Goal: Transaction & Acquisition: Purchase product/service

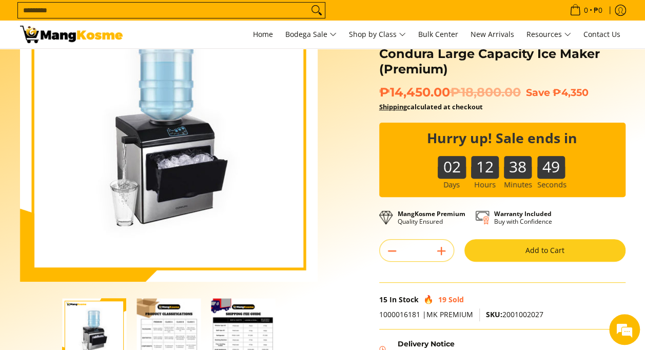
scroll to position [87, 0]
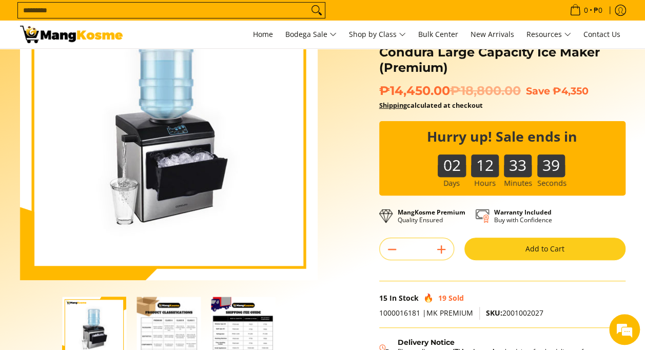
click at [534, 244] on button "Add to Cart" at bounding box center [544, 248] width 161 height 23
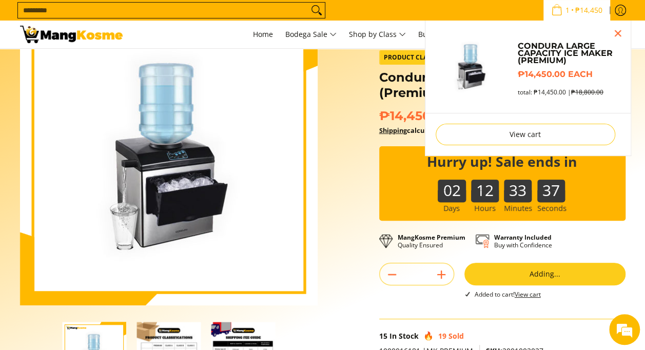
scroll to position [58, 0]
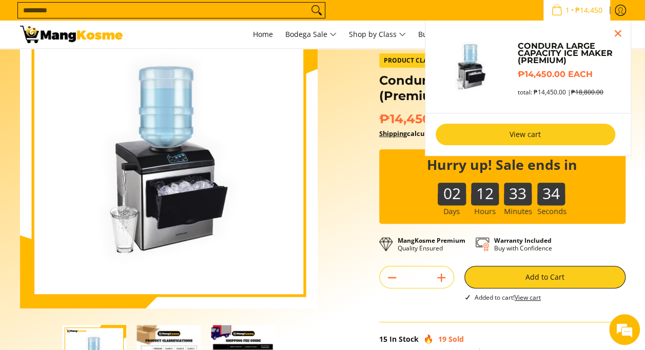
click at [530, 130] on link "View cart" at bounding box center [524, 135] width 179 height 22
